Goal: Use online tool/utility: Utilize a website feature to perform a specific function

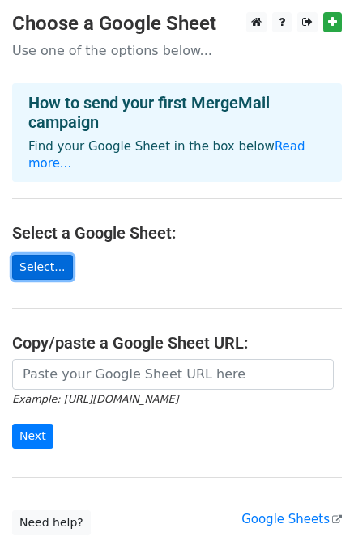
click at [49, 255] on link "Select..." at bounding box center [42, 267] width 61 height 25
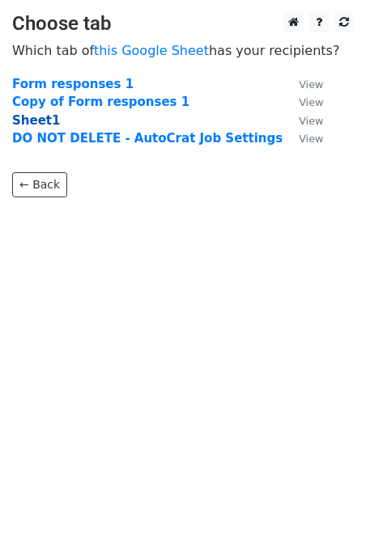
click at [34, 120] on strong "Sheet1" at bounding box center [36, 120] width 48 height 15
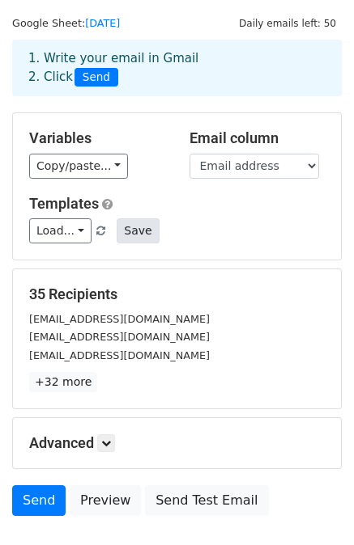
scroll to position [41, 0]
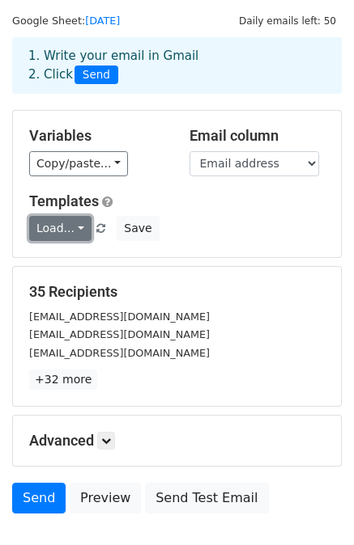
click at [77, 227] on link "Load..." at bounding box center [60, 228] width 62 height 25
